Goal: Task Accomplishment & Management: Manage account settings

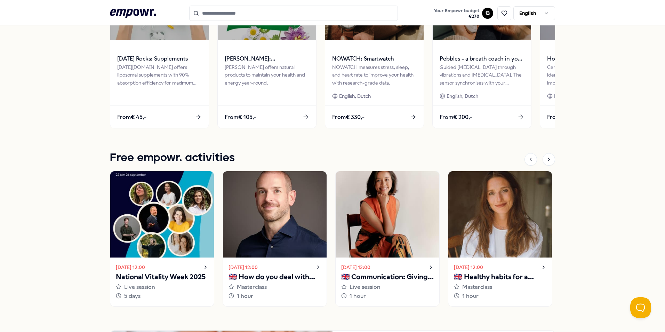
scroll to position [382, 0]
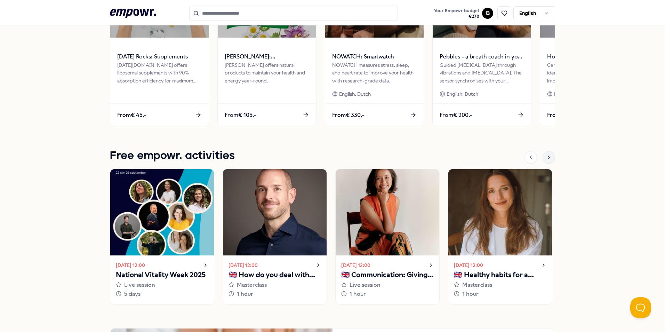
click at [548, 157] on icon at bounding box center [549, 157] width 6 height 6
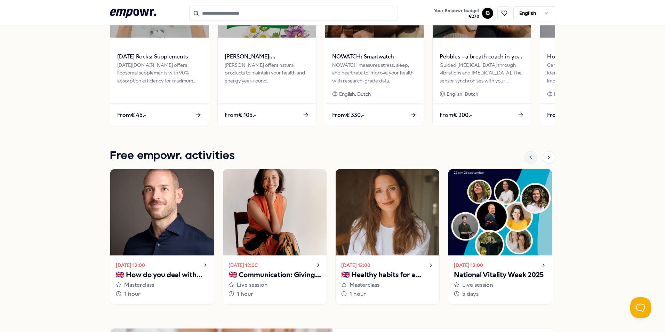
click at [531, 161] on div at bounding box center [530, 157] width 13 height 13
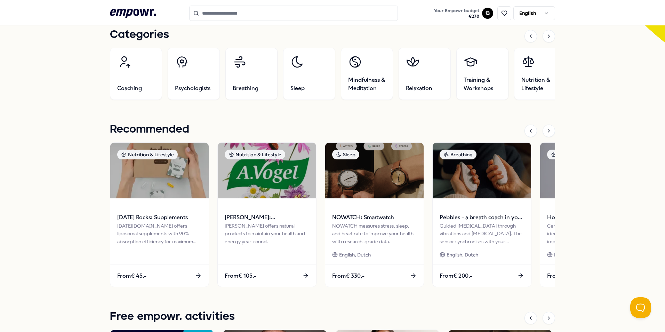
scroll to position [165, 0]
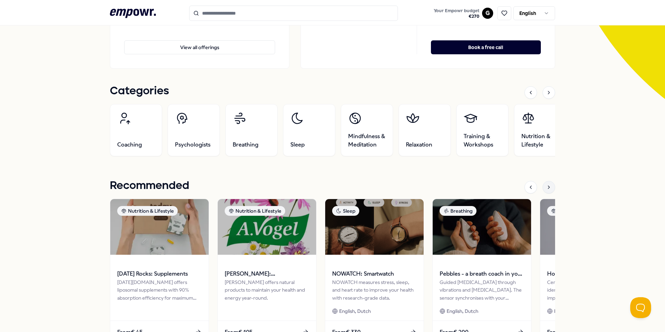
click at [548, 184] on div at bounding box center [548, 187] width 13 height 13
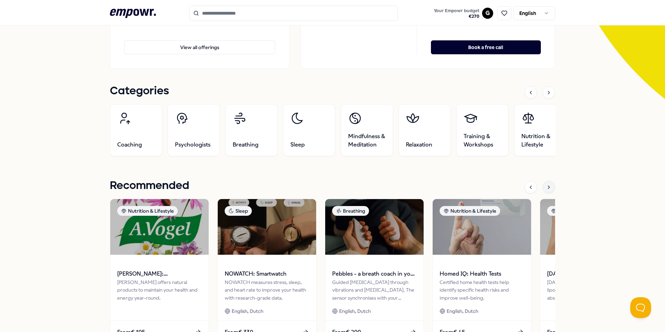
click at [548, 184] on div at bounding box center [548, 187] width 13 height 13
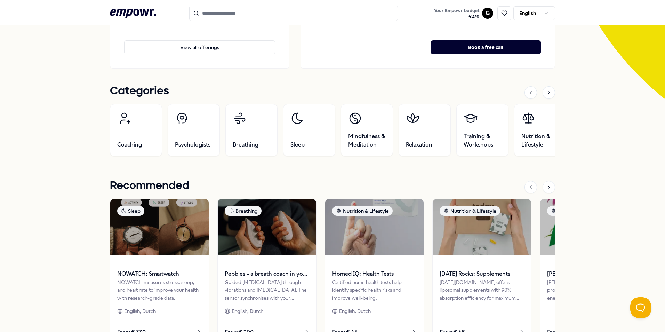
drag, startPoint x: 621, startPoint y: 254, endPoint x: 488, endPoint y: 168, distance: 158.0
click at [488, 169] on div "Categories Coaching Psychologists Breathing Sleep Mindfulness & Meditation [MED…" at bounding box center [332, 217] width 445 height 265
click at [304, 175] on div "Categories Coaching Psychologists Breathing Sleep Mindfulness & Meditation [MED…" at bounding box center [332, 217] width 445 height 265
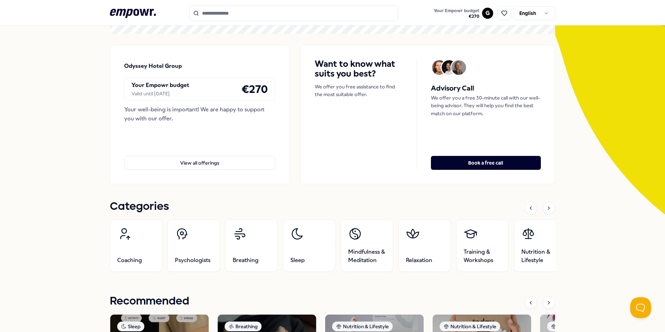
scroll to position [26, 0]
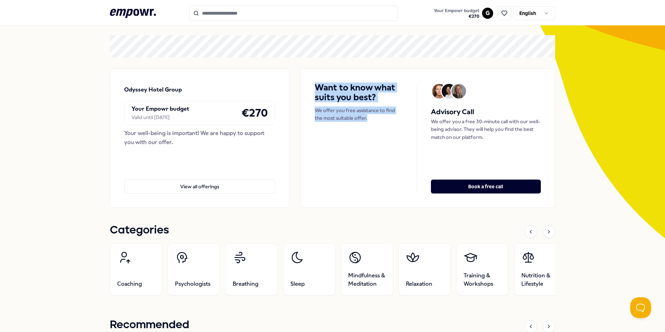
drag, startPoint x: 366, startPoint y: 119, endPoint x: 294, endPoint y: 86, distance: 78.8
click at [294, 86] on div "Odyssey Hotel Group Your Empowr budget Valid until [DATE] € 270 Your well-being…" at bounding box center [332, 137] width 445 height 139
drag, startPoint x: 294, startPoint y: 86, endPoint x: 297, endPoint y: 122, distance: 36.2
click at [297, 122] on div "Odyssey Hotel Group Your Empowr budget Valid until [DATE] € 270 Your well-being…" at bounding box center [332, 137] width 445 height 139
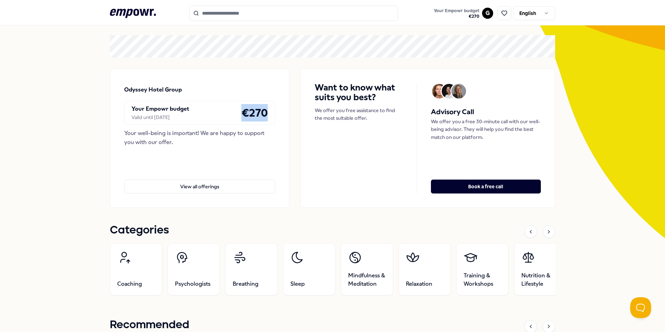
drag, startPoint x: 240, startPoint y: 112, endPoint x: 267, endPoint y: 115, distance: 27.7
click at [267, 115] on div "Your Empowr budget Valid until [DATE] € 270" at bounding box center [199, 113] width 151 height 24
drag, startPoint x: 267, startPoint y: 115, endPoint x: 371, endPoint y: 120, distance: 103.7
click at [371, 120] on div "Want to know what suits you best? We offer you free assistance to find the most…" at bounding box center [427, 137] width 254 height 139
click at [373, 119] on p "We offer you free assistance to find the most suitable offer." at bounding box center [359, 114] width 88 height 16
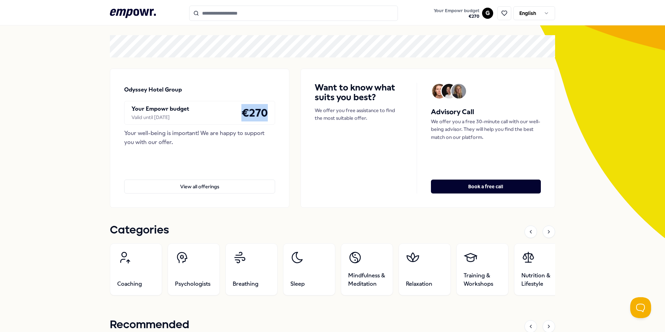
drag, startPoint x: 239, startPoint y: 113, endPoint x: 268, endPoint y: 113, distance: 29.2
click at [268, 113] on div "Your Empowr budget Valid until [DATE] € 270" at bounding box center [199, 113] width 151 height 24
click at [289, 175] on div "Odyssey Hotel Group Your Empowr budget Valid until [DATE] € 270 Your well-being…" at bounding box center [332, 137] width 445 height 139
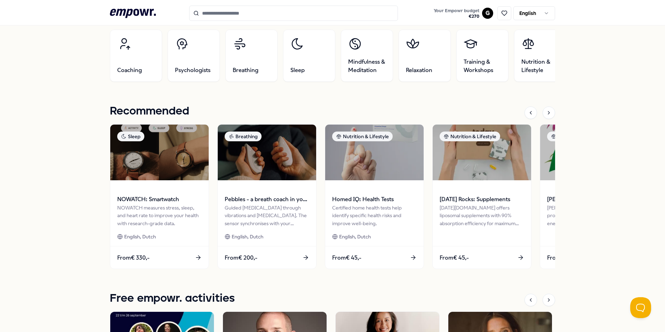
scroll to position [200, 0]
